Goal: Task Accomplishment & Management: Use online tool/utility

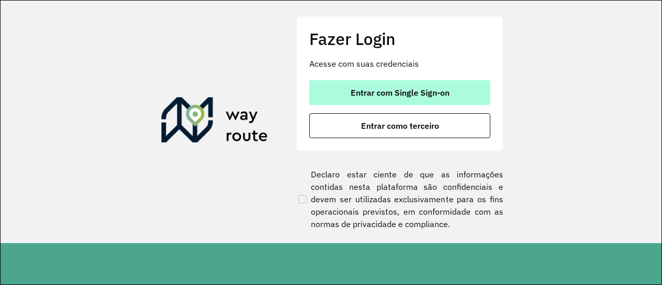
click at [376, 88] on span "Entrar com Single Sign-on" at bounding box center [400, 92] width 99 height 8
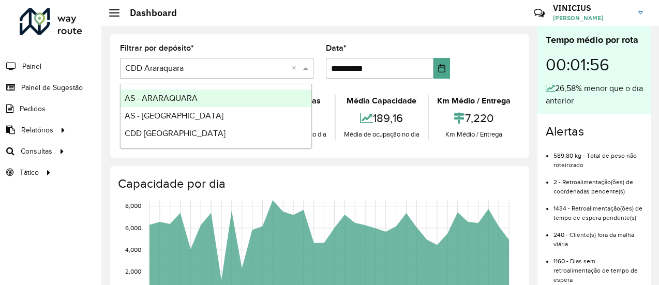
click at [229, 65] on input "text" at bounding box center [206, 69] width 162 height 12
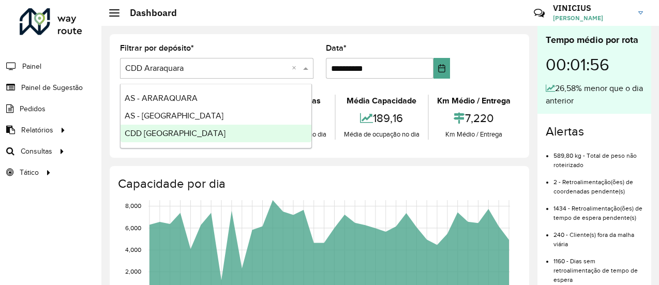
click at [180, 128] on div "CDD [GEOGRAPHIC_DATA]" at bounding box center [216, 134] width 191 height 18
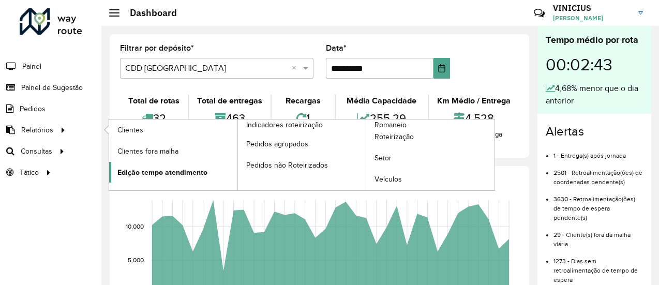
click at [152, 171] on span "Edição tempo atendimento" at bounding box center [162, 172] width 90 height 11
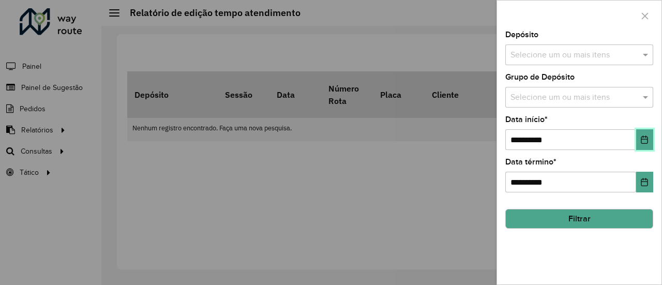
click at [644, 141] on icon "Choose Date" at bounding box center [644, 140] width 8 height 8
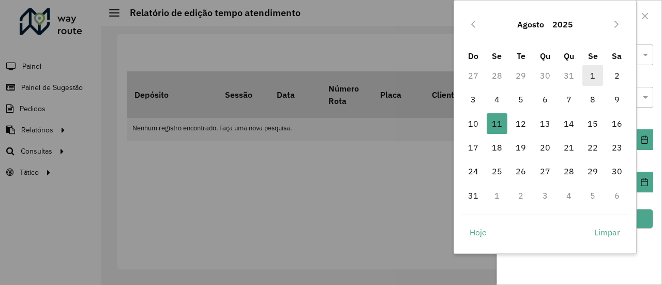
click at [596, 77] on span "1" at bounding box center [592, 75] width 21 height 21
type input "**********"
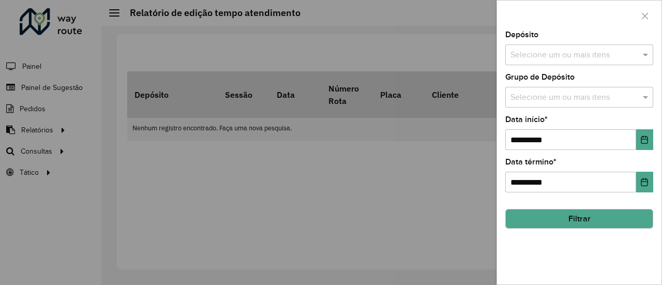
click at [601, 224] on button "Filtrar" at bounding box center [579, 219] width 148 height 20
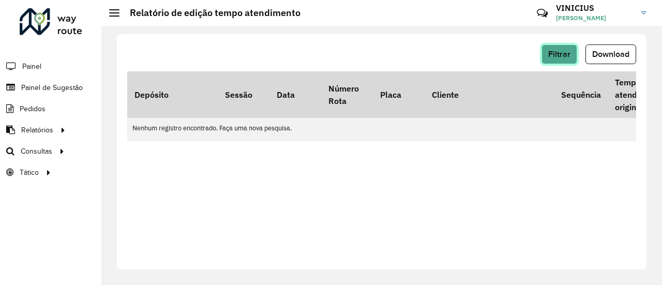
click at [553, 57] on span "Filtrar" at bounding box center [559, 54] width 22 height 9
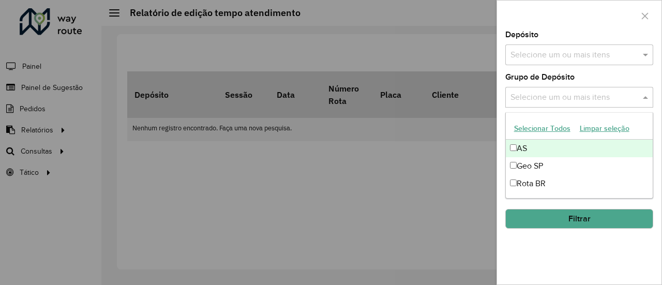
click at [591, 97] on input "text" at bounding box center [574, 98] width 132 height 12
click at [571, 50] on input "text" at bounding box center [574, 55] width 132 height 12
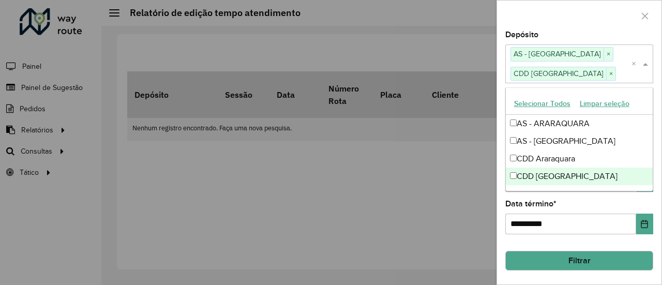
click at [536, 254] on button "Filtrar" at bounding box center [579, 261] width 148 height 20
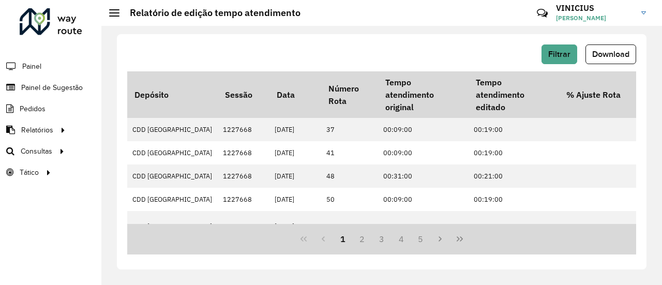
scroll to position [0, 228]
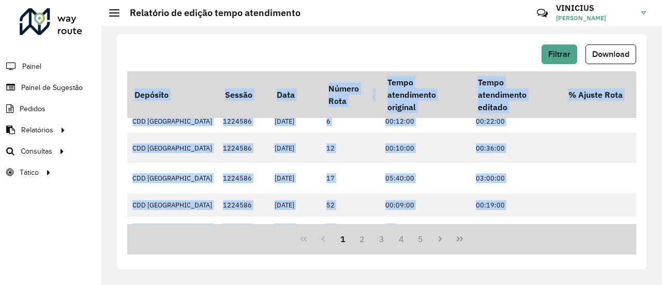
drag, startPoint x: 338, startPoint y: 224, endPoint x: 396, endPoint y: 221, distance: 58.0
click at [396, 221] on div "Depósito Sessão Data Número Rota Placa Cliente Sequência Tempo atendimento orig…" at bounding box center [381, 162] width 509 height 183
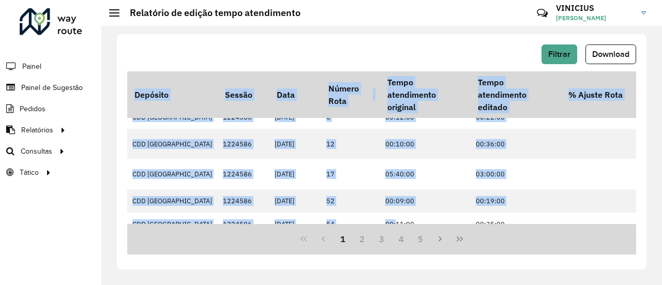
scroll to position [383, 228]
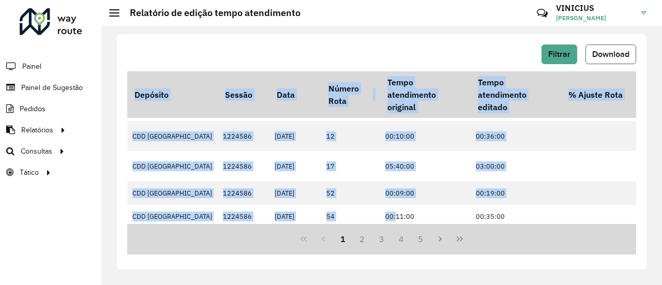
click at [598, 51] on span "Download" at bounding box center [610, 54] width 37 height 9
